Goal: Information Seeking & Learning: Learn about a topic

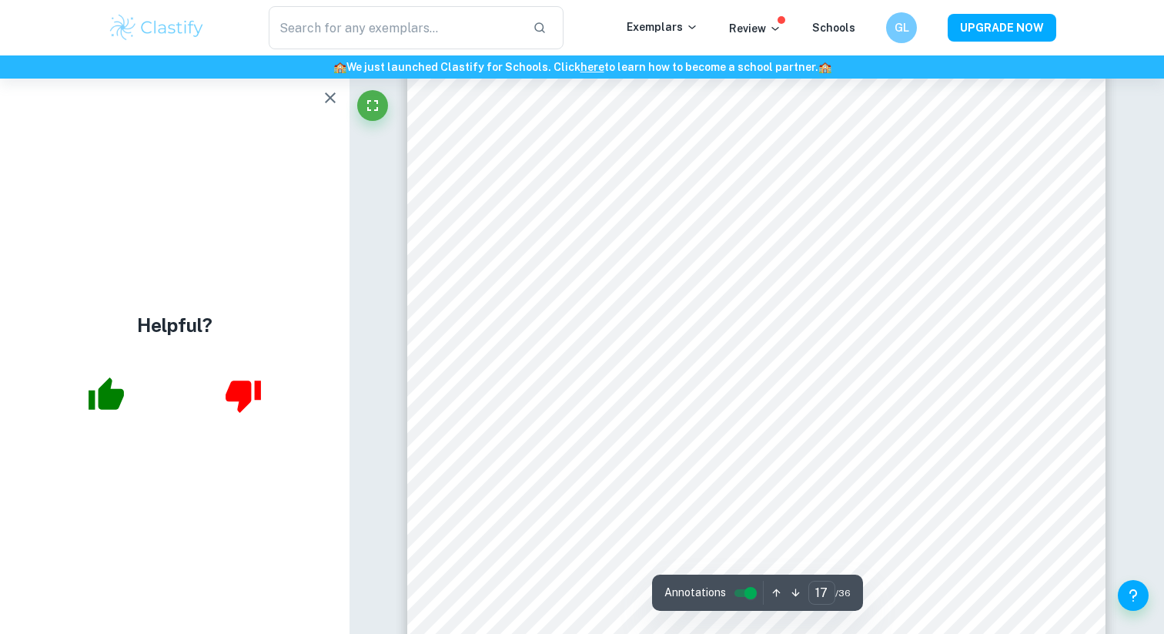
scroll to position [16441, 0]
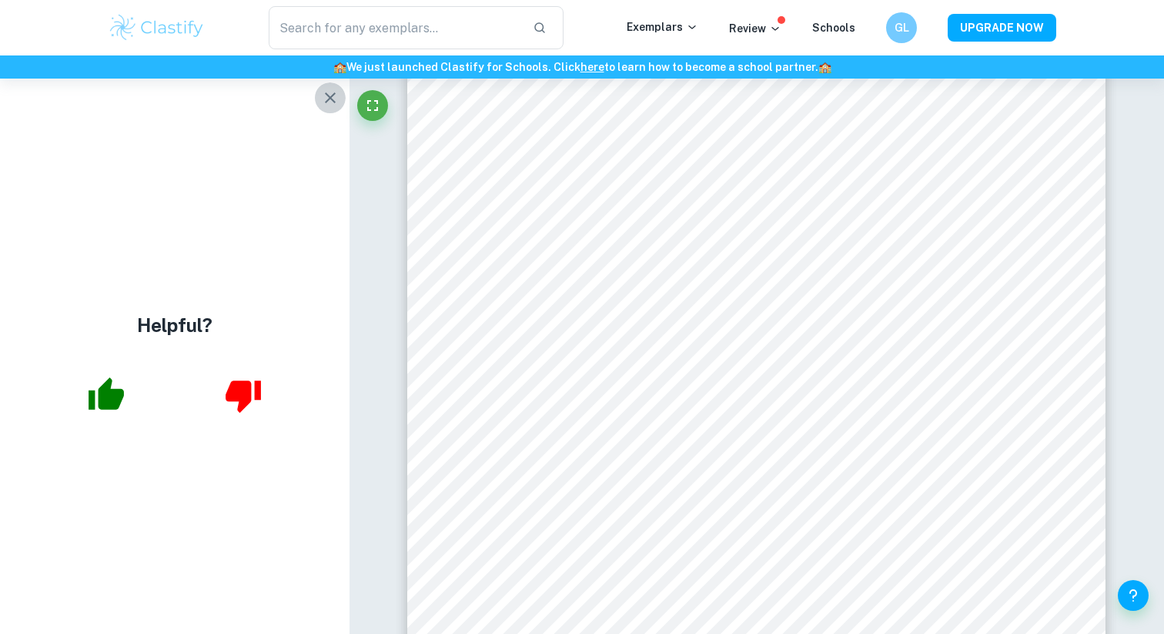
click at [323, 97] on icon "button" at bounding box center [330, 98] width 18 height 18
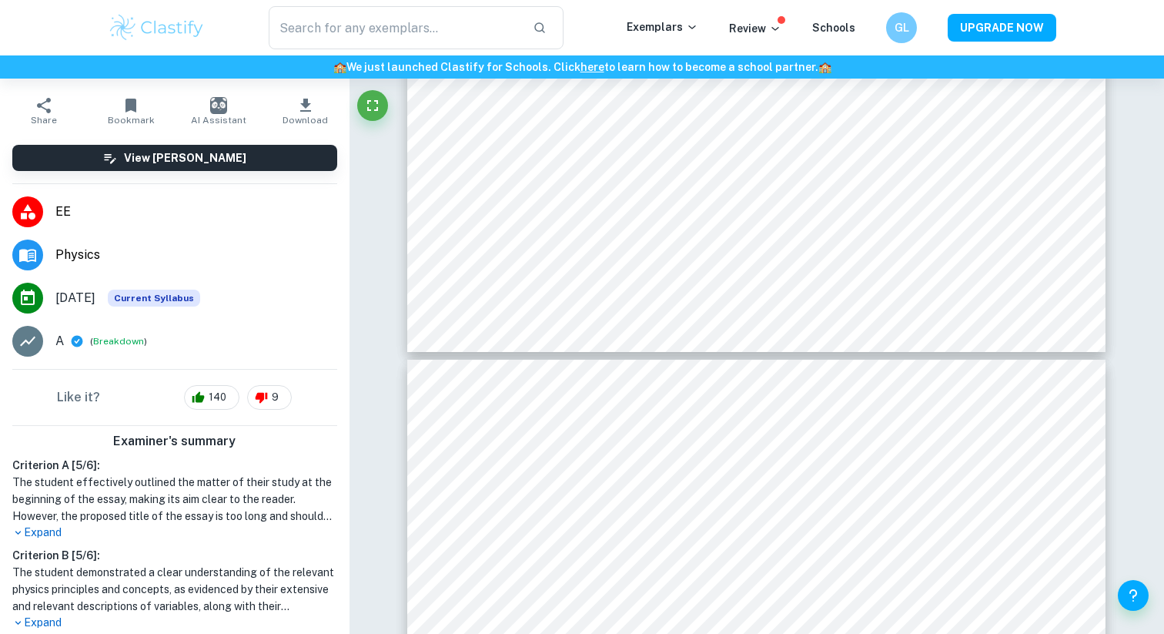
scroll to position [26810, 0]
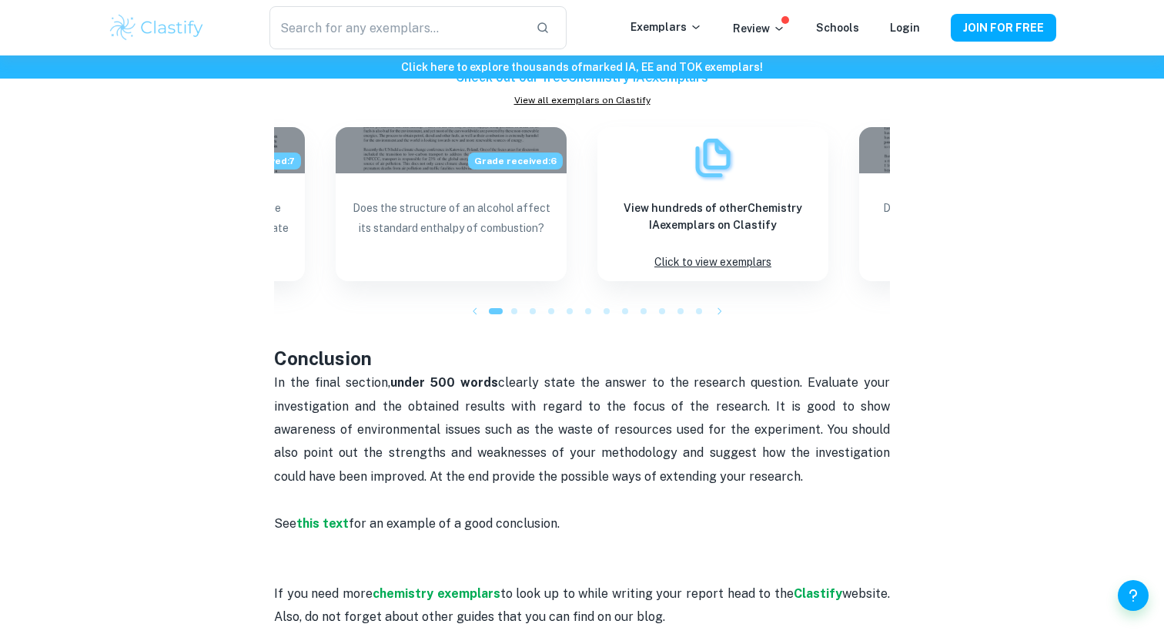
scroll to position [1470, 0]
